Goal: Task Accomplishment & Management: Use online tool/utility

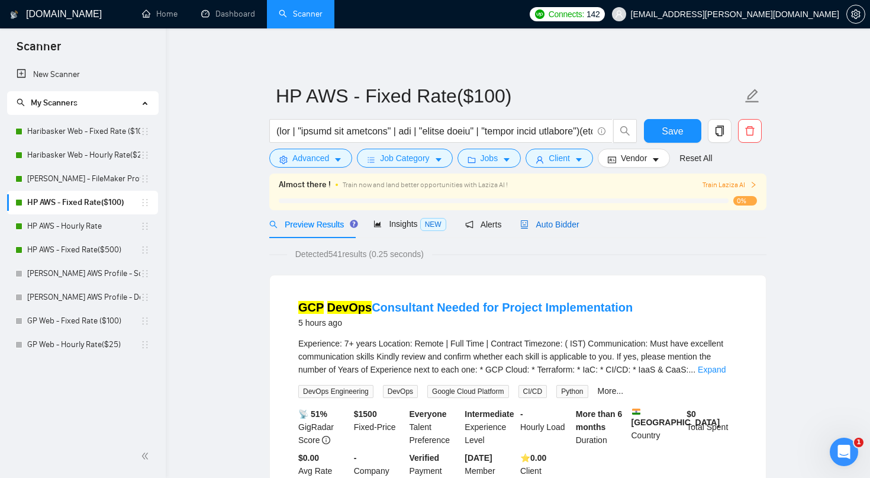
click at [556, 224] on span "Auto Bidder" at bounding box center [549, 224] width 59 height 9
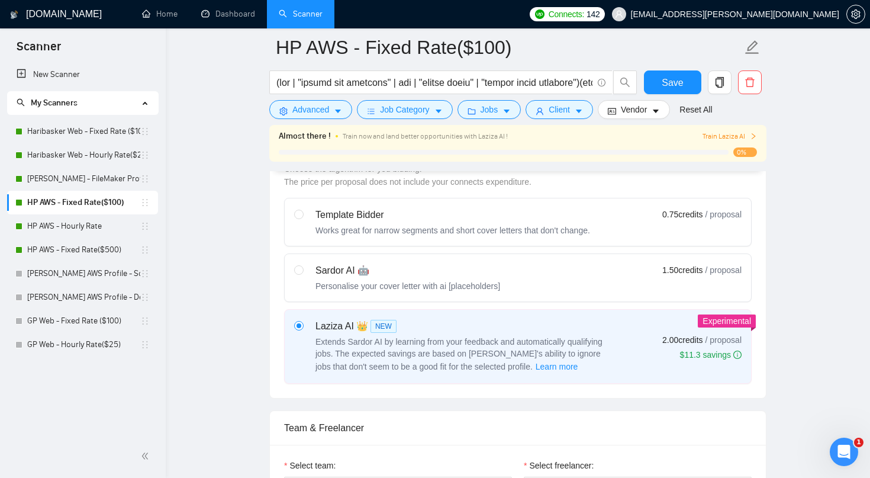
scroll to position [517, 0]
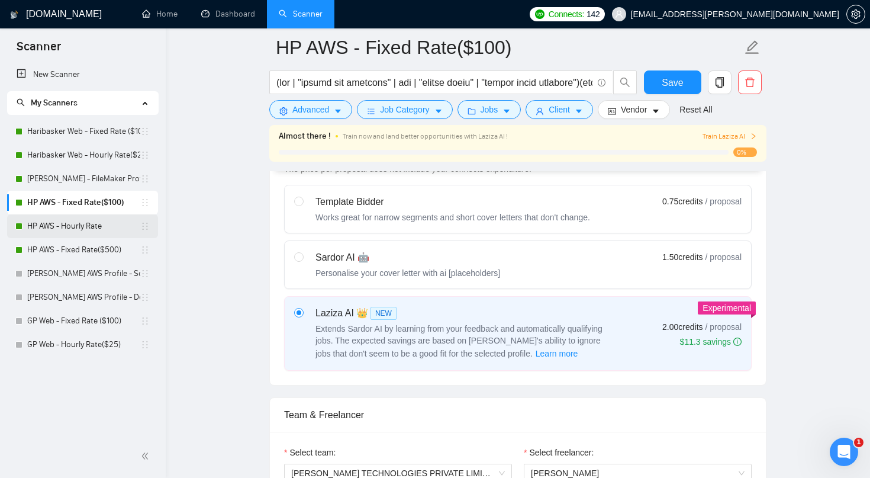
click at [72, 225] on link "HP AWS - Hourly Rate" at bounding box center [83, 226] width 113 height 24
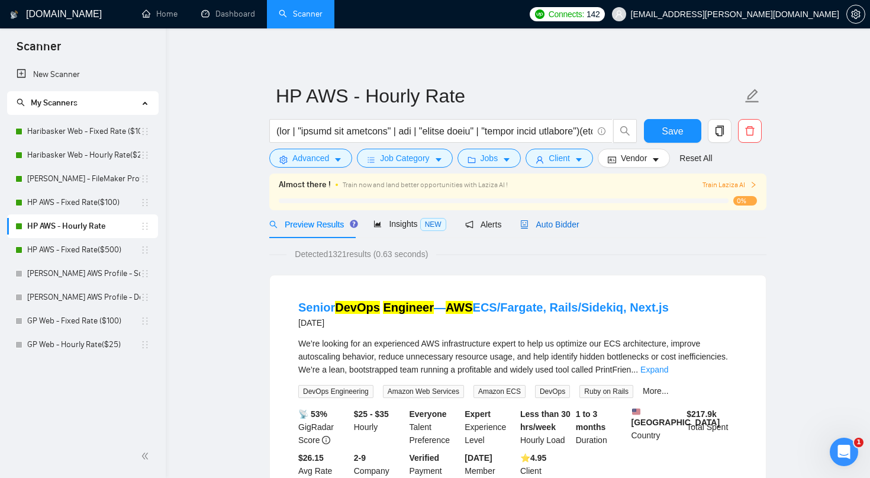
click at [557, 220] on span "Auto Bidder" at bounding box center [549, 224] width 59 height 9
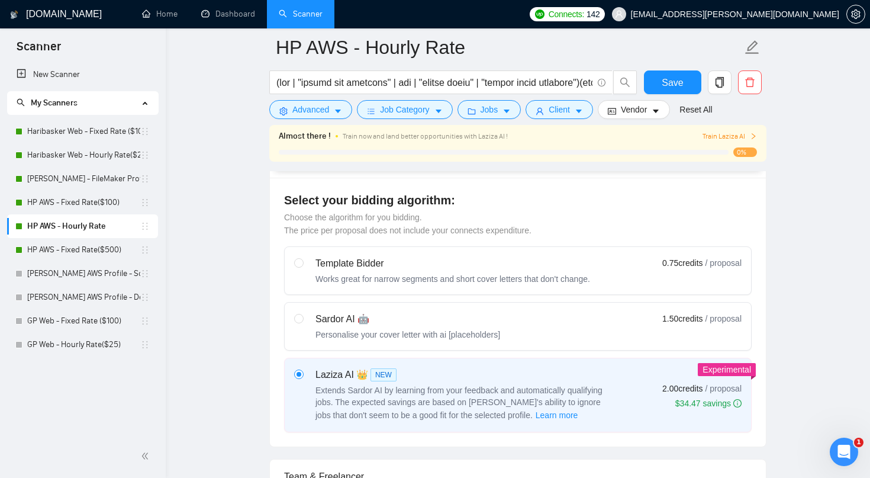
scroll to position [514, 0]
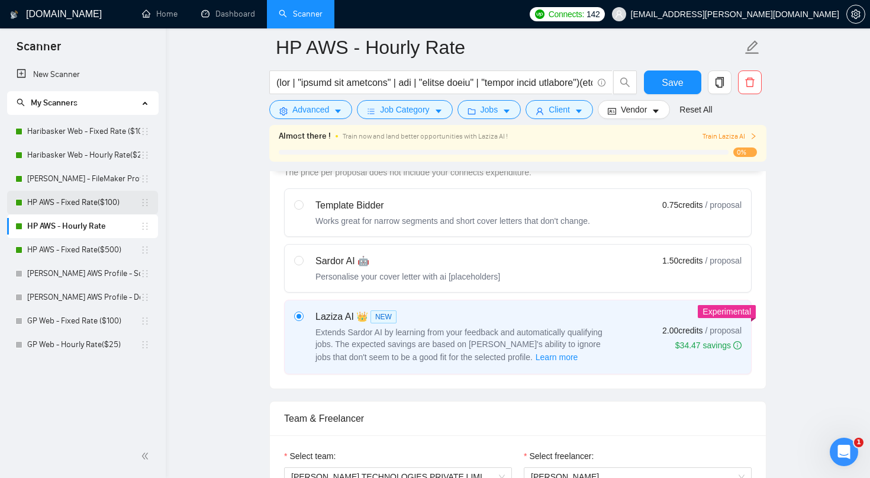
click at [91, 202] on link "HP AWS - Fixed Rate($100)" at bounding box center [83, 203] width 113 height 24
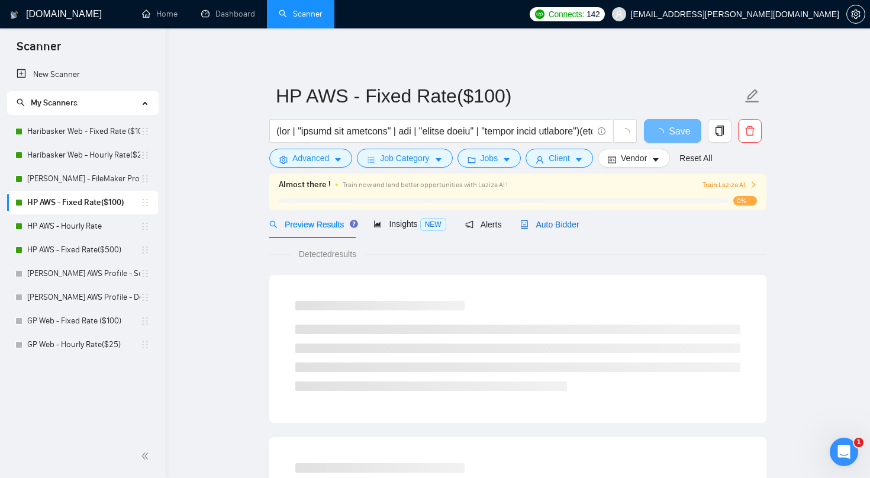
click at [554, 222] on span "Auto Bidder" at bounding box center [549, 224] width 59 height 9
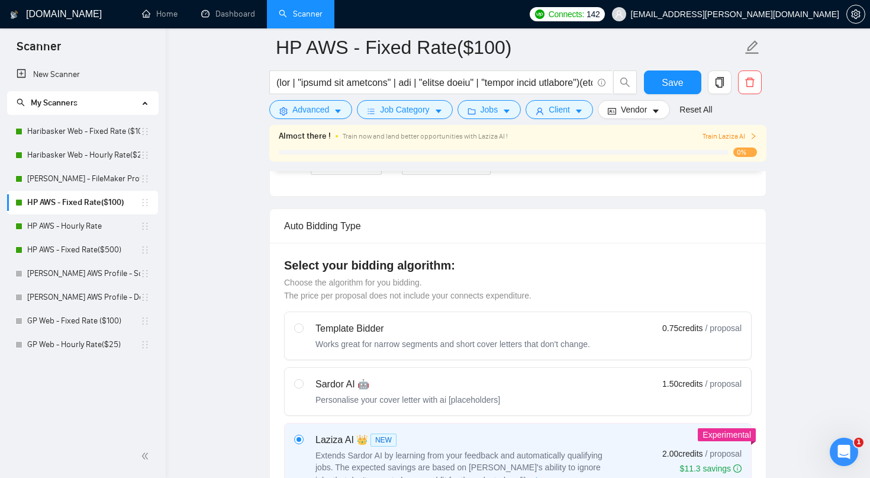
scroll to position [444, 0]
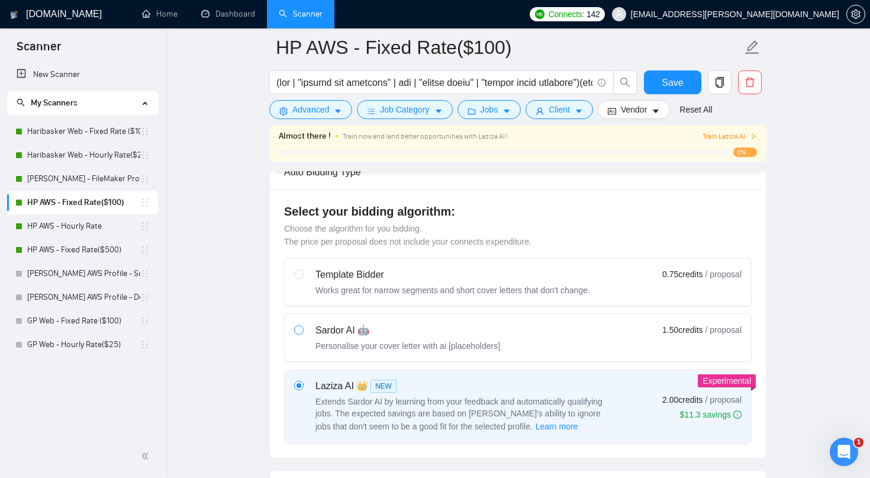
click at [301, 328] on input "radio" at bounding box center [298, 329] width 8 height 8
radio input "true"
radio input "false"
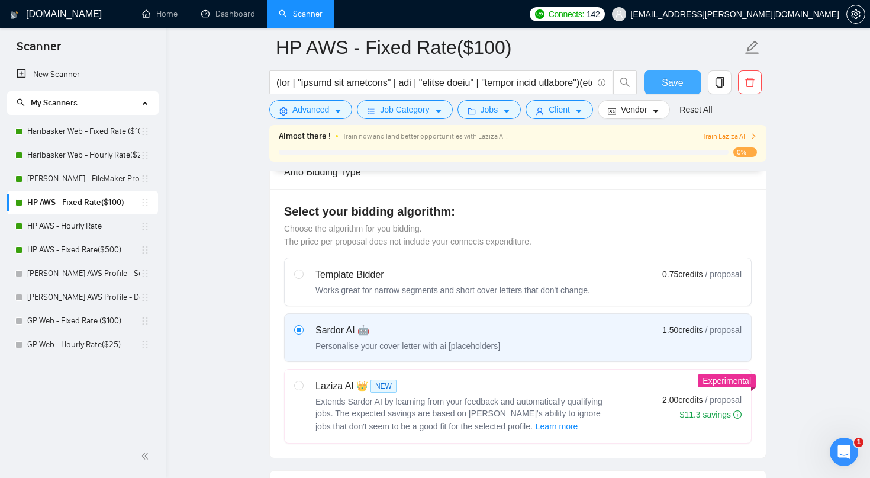
click at [659, 87] on button "Save" at bounding box center [672, 82] width 57 height 24
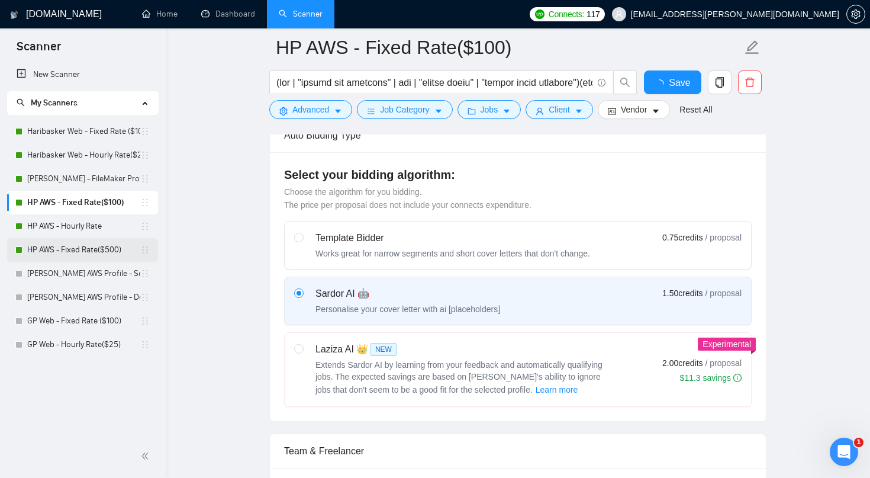
checkbox input "true"
click at [91, 247] on link "HP AWS - Fixed Rate($500)" at bounding box center [83, 250] width 113 height 24
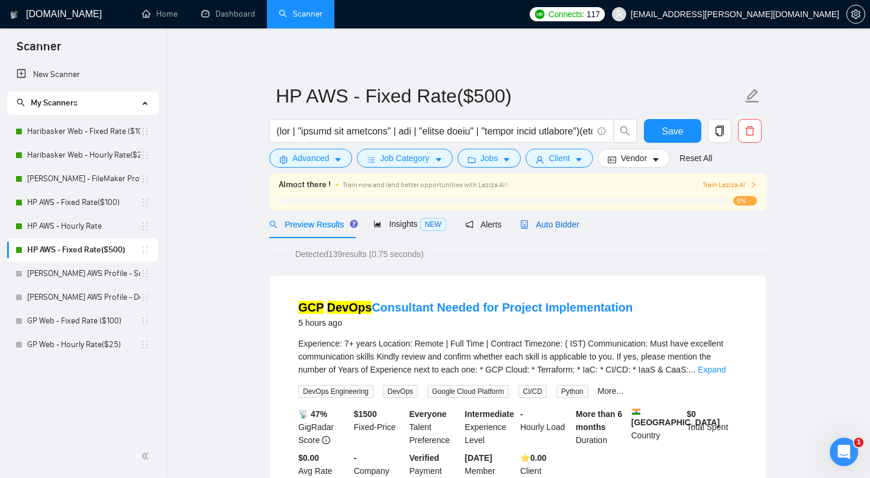
click at [560, 223] on span "Auto Bidder" at bounding box center [549, 224] width 59 height 9
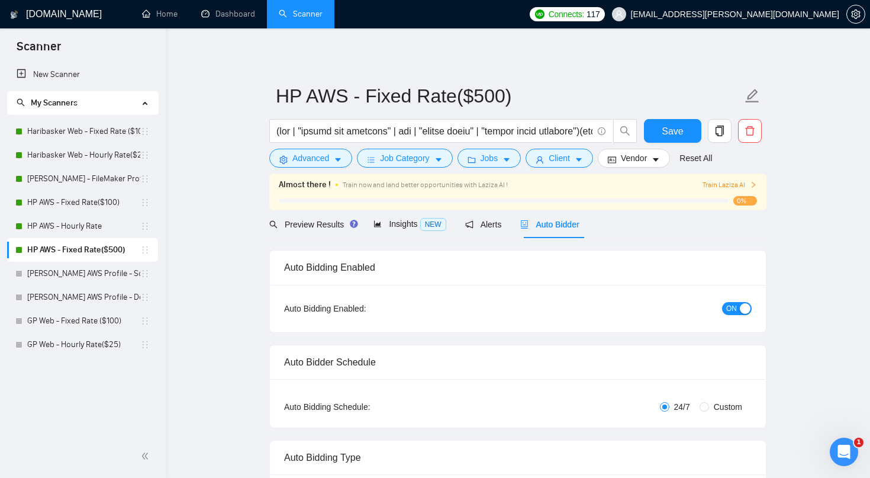
radio input "false"
radio input "true"
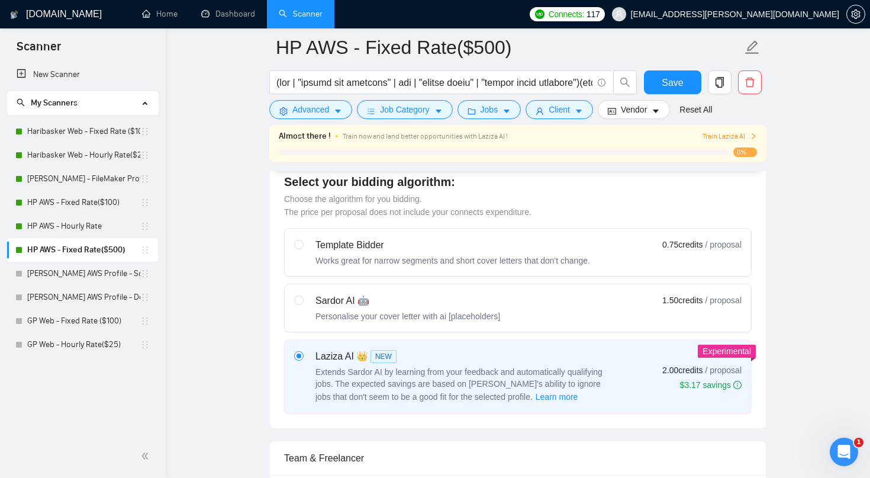
scroll to position [504, 0]
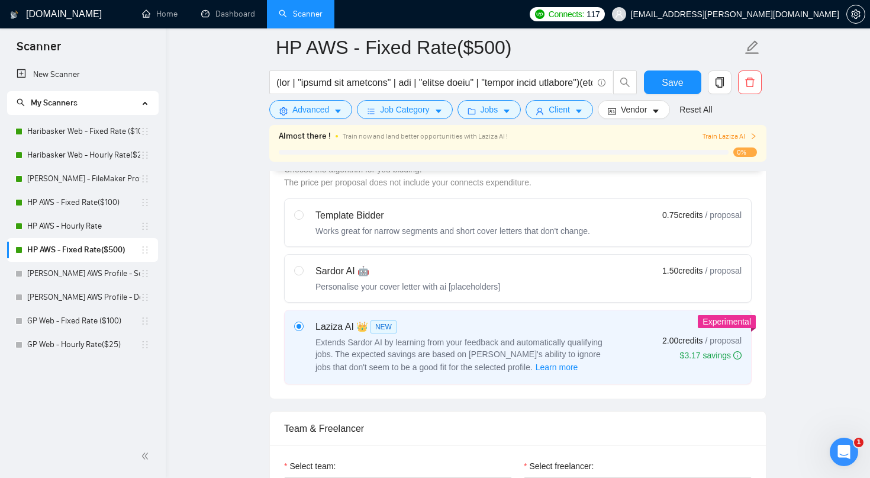
click at [333, 274] on div "Sardor AI 🤖" at bounding box center [407, 271] width 185 height 14
click at [302, 274] on input "radio" at bounding box center [298, 270] width 8 height 8
radio input "true"
radio input "false"
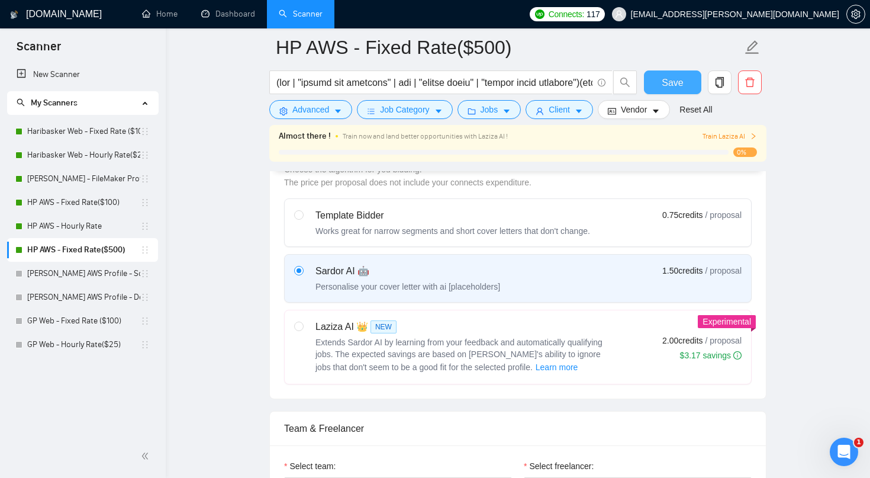
click at [680, 83] on span "Save" at bounding box center [672, 82] width 21 height 15
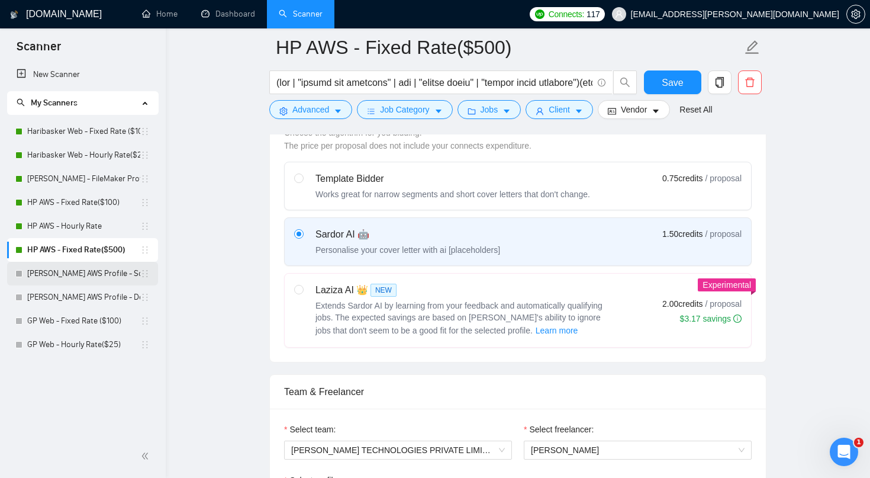
click at [102, 278] on link "[PERSON_NAME] AWS Profile - Solutions Architect" at bounding box center [83, 274] width 113 height 24
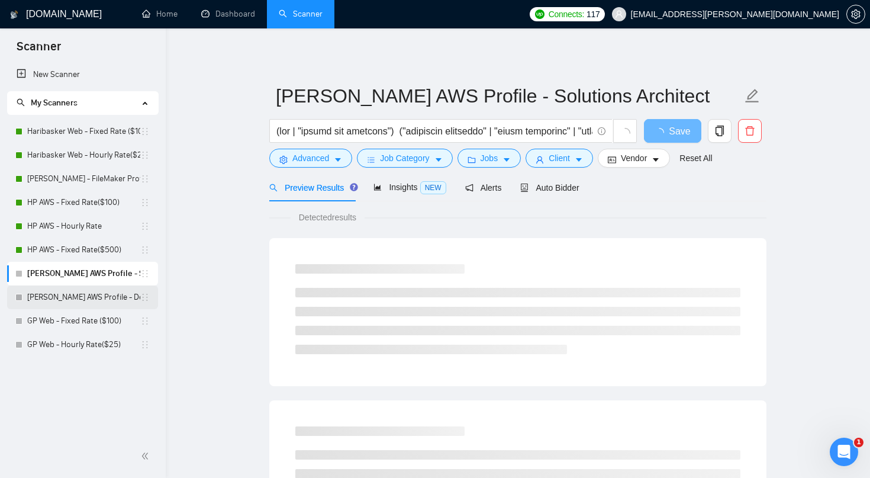
click at [121, 294] on link "[PERSON_NAME] AWS Profile - DevOps" at bounding box center [83, 297] width 113 height 24
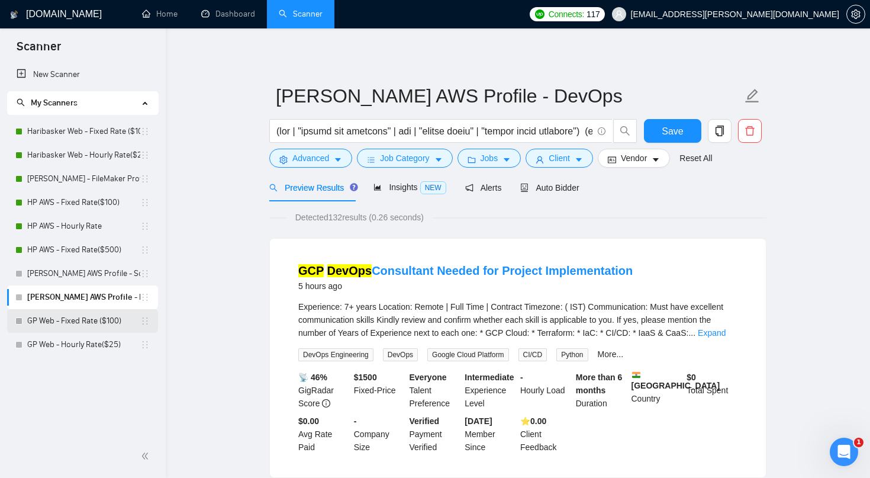
click at [107, 322] on link "GP Web - Fixed Rate ($100)" at bounding box center [83, 321] width 113 height 24
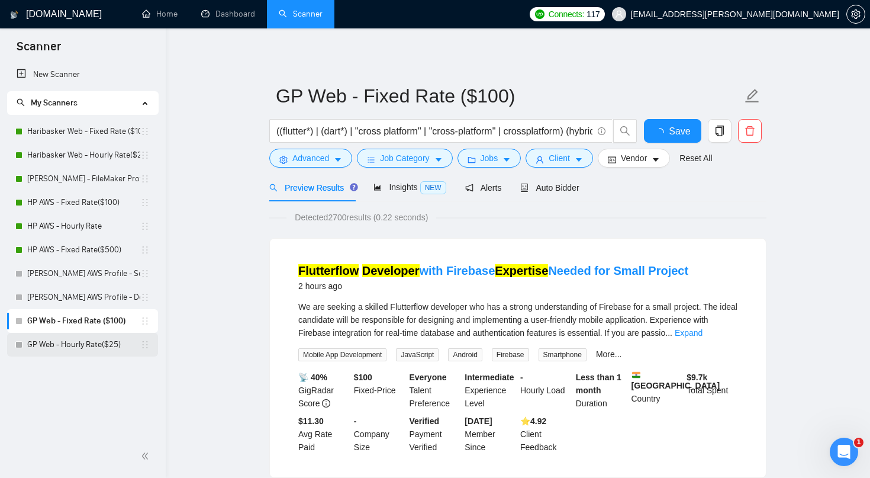
click at [93, 338] on link "GP Web - Hourly Rate($25)" at bounding box center [83, 345] width 113 height 24
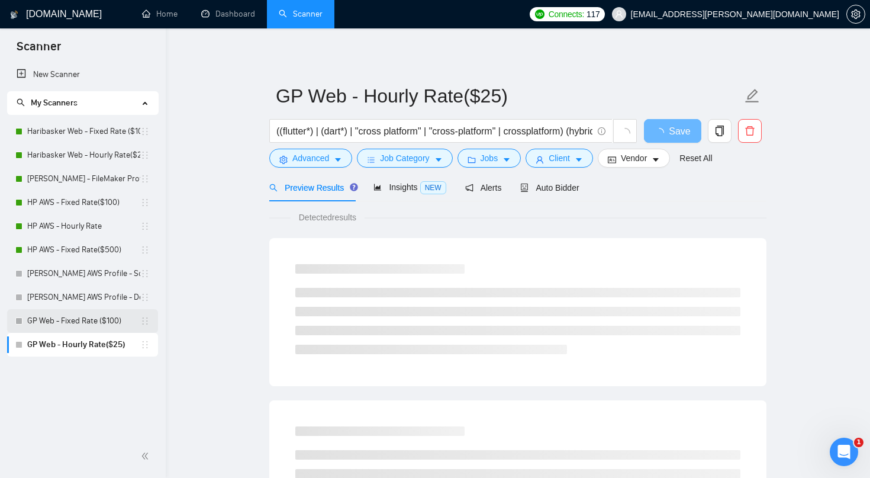
click at [95, 320] on link "GP Web - Fixed Rate ($100)" at bounding box center [83, 321] width 113 height 24
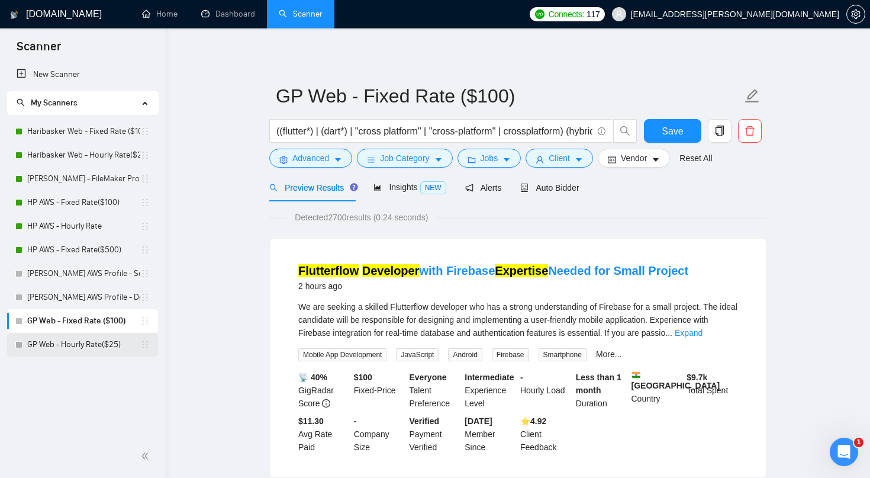
click at [109, 340] on link "GP Web - Hourly Rate($25)" at bounding box center [83, 345] width 113 height 24
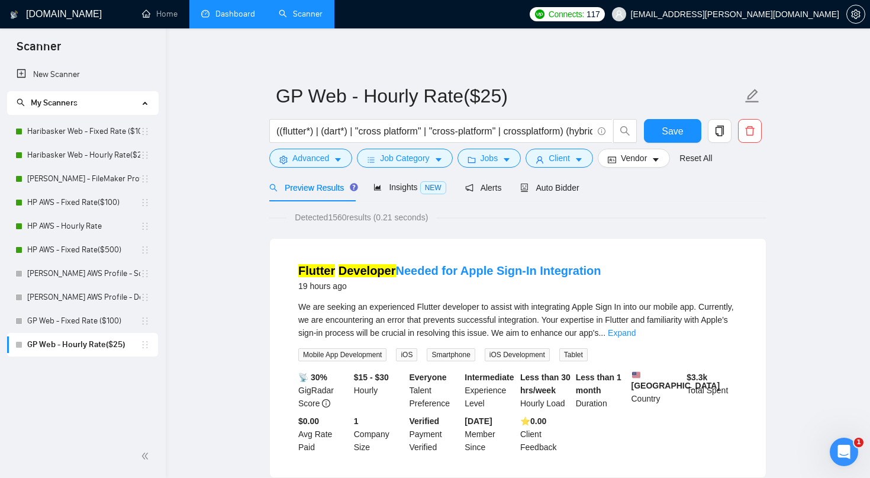
click at [238, 15] on link "Dashboard" at bounding box center [228, 14] width 54 height 10
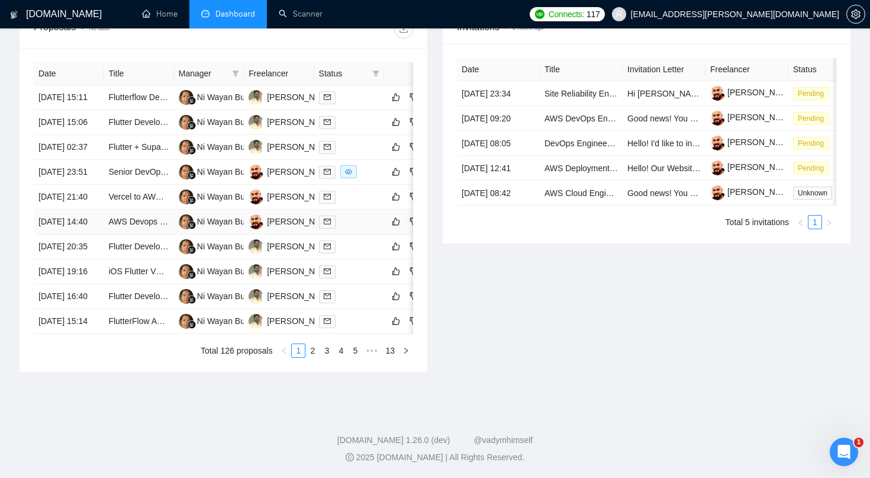
scroll to position [484, 0]
click at [314, 209] on td at bounding box center [349, 197] width 70 height 25
